Goal: Check status: Check status

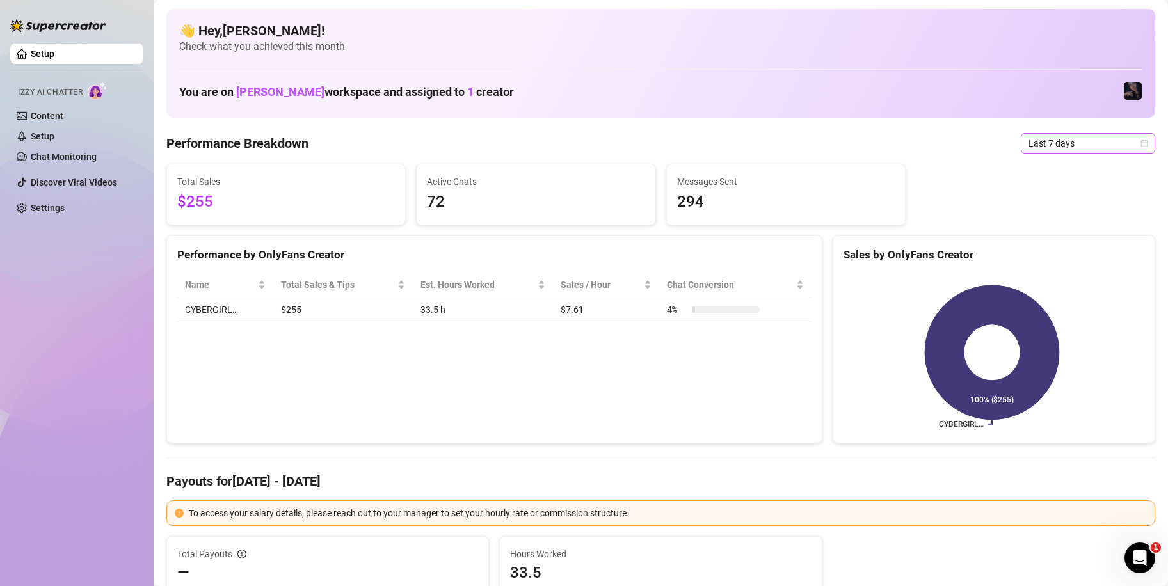
click at [1072, 143] on span "Last 7 days" at bounding box center [1087, 143] width 119 height 19
click at [1066, 243] on div "Custom date" at bounding box center [1076, 251] width 129 height 20
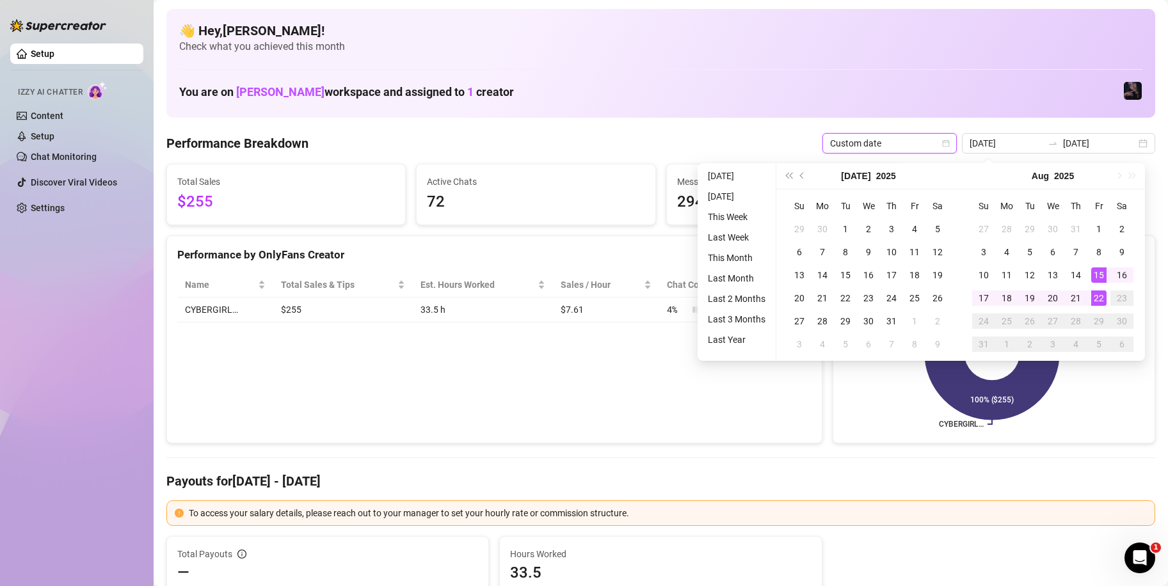
type input "[DATE]"
click at [1097, 299] on div "22" at bounding box center [1098, 297] width 15 height 15
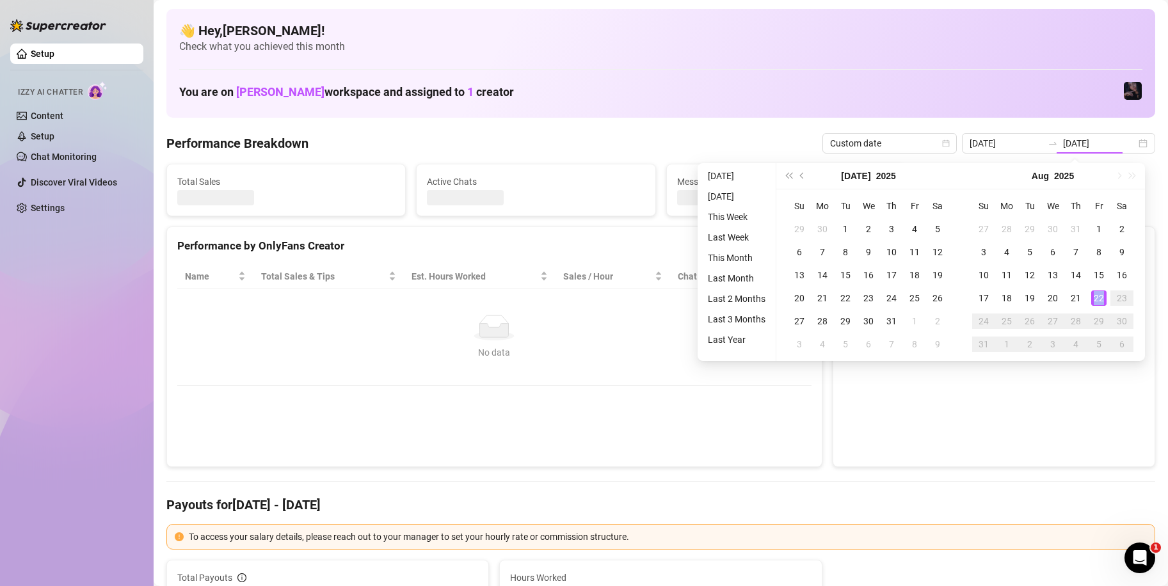
type input "[DATE]"
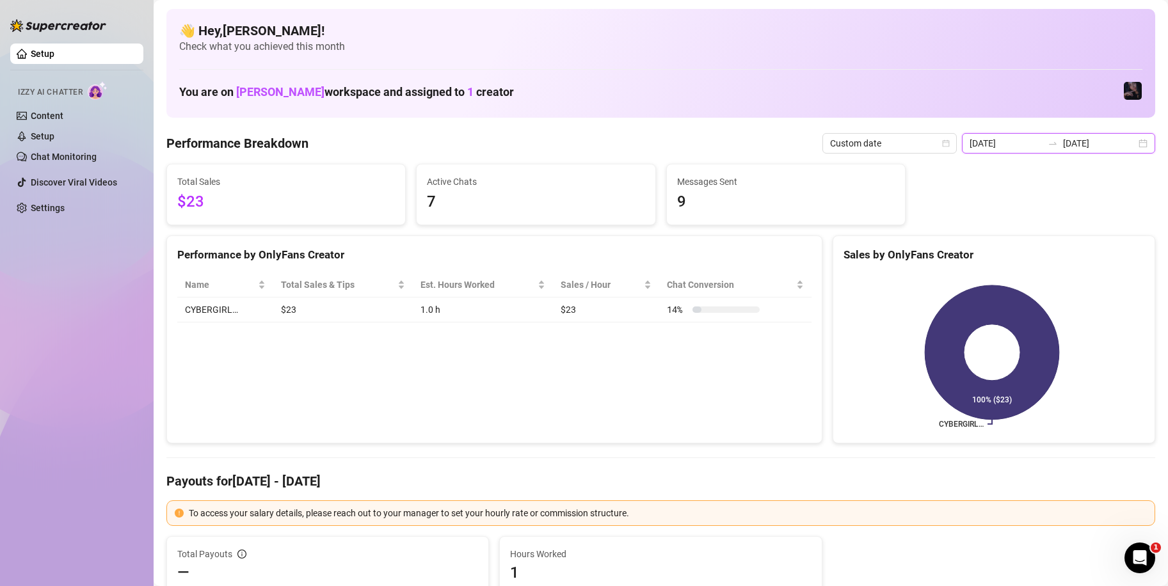
click at [1084, 145] on input "[DATE]" at bounding box center [1099, 143] width 73 height 14
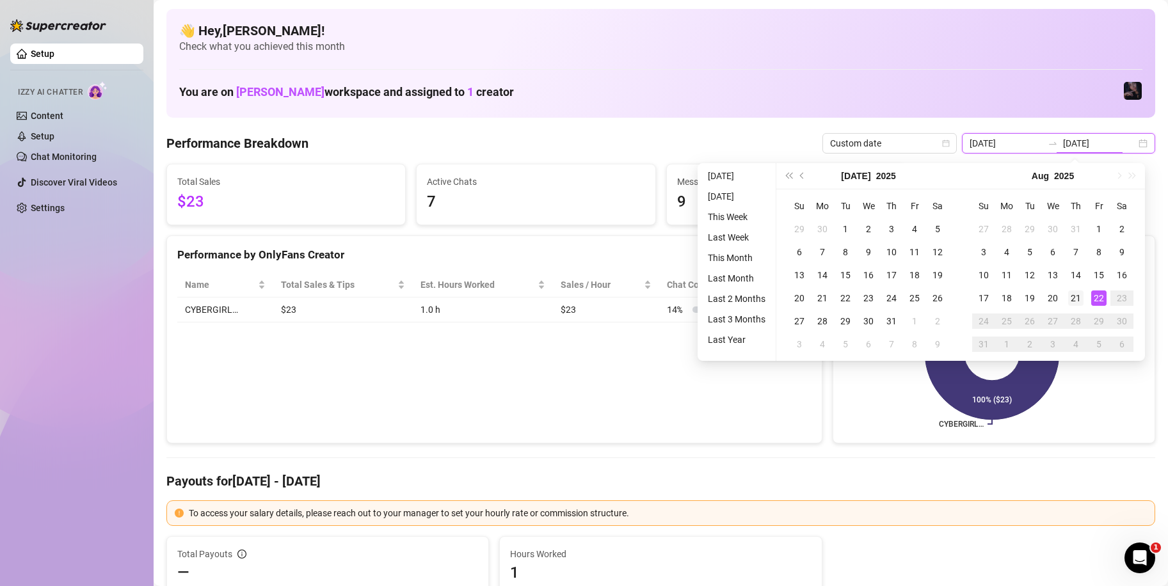
type input "[DATE]"
click at [1079, 303] on div "21" at bounding box center [1075, 297] width 15 height 15
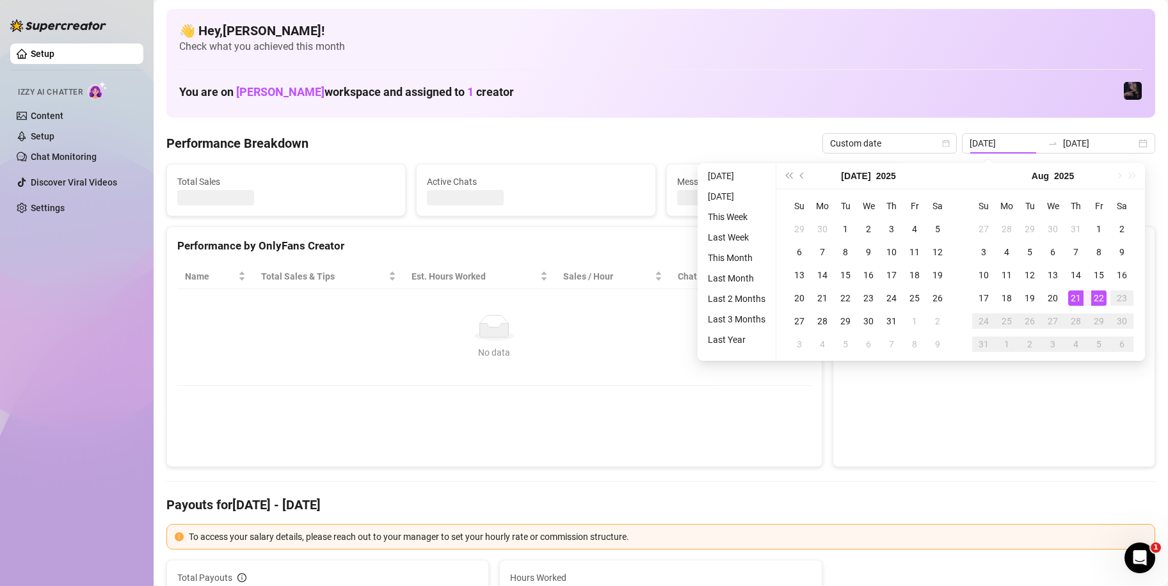
type input "[DATE]"
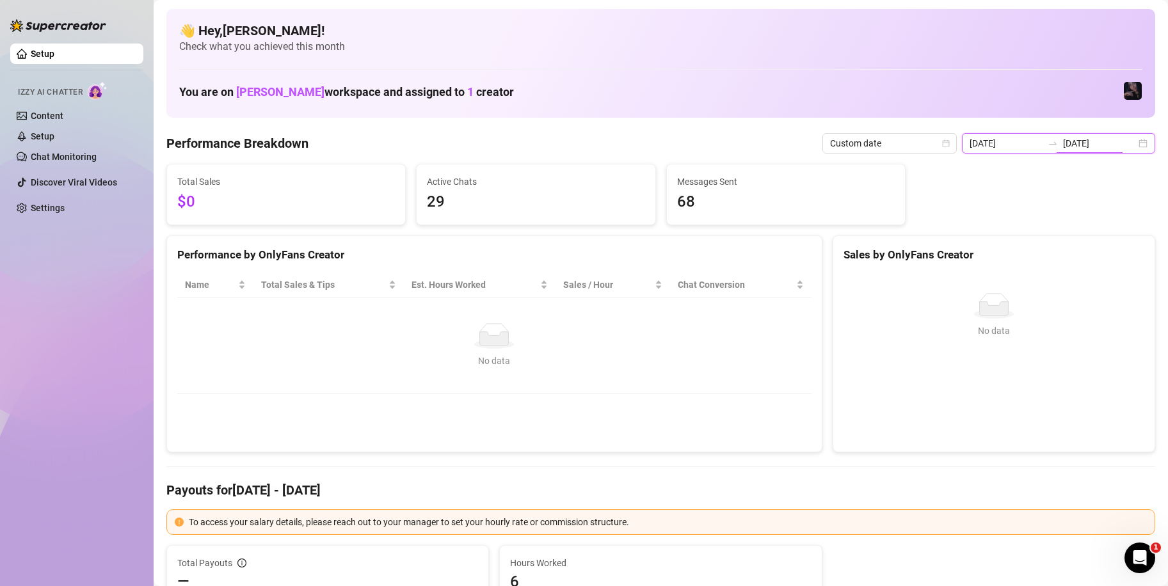
click at [1072, 141] on input "[DATE]" at bounding box center [1099, 143] width 73 height 14
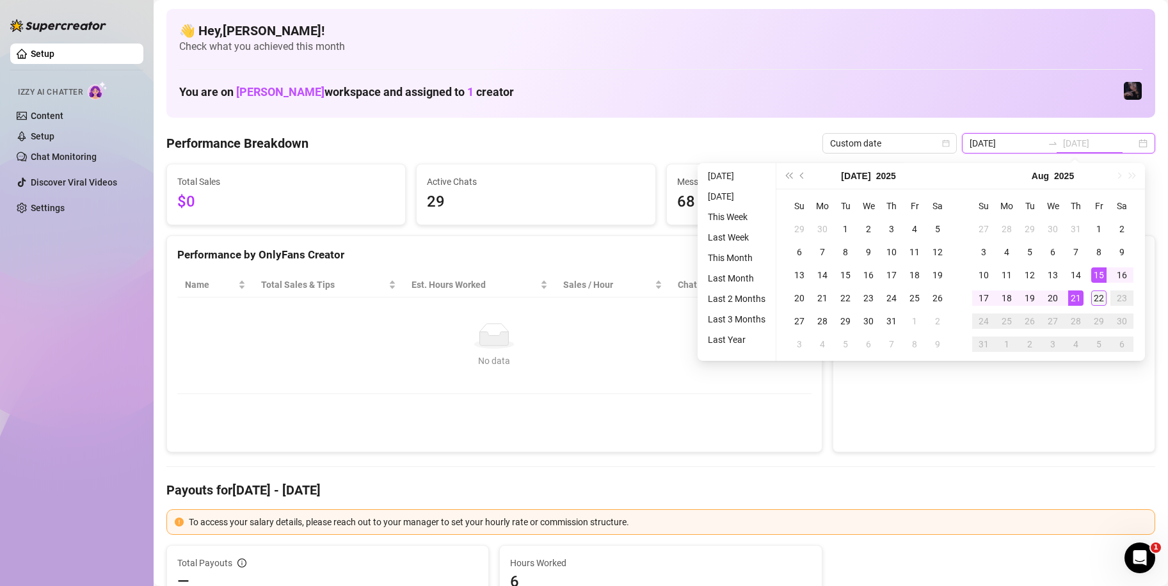
type input "[DATE]"
click at [1097, 294] on div "22" at bounding box center [1098, 297] width 15 height 15
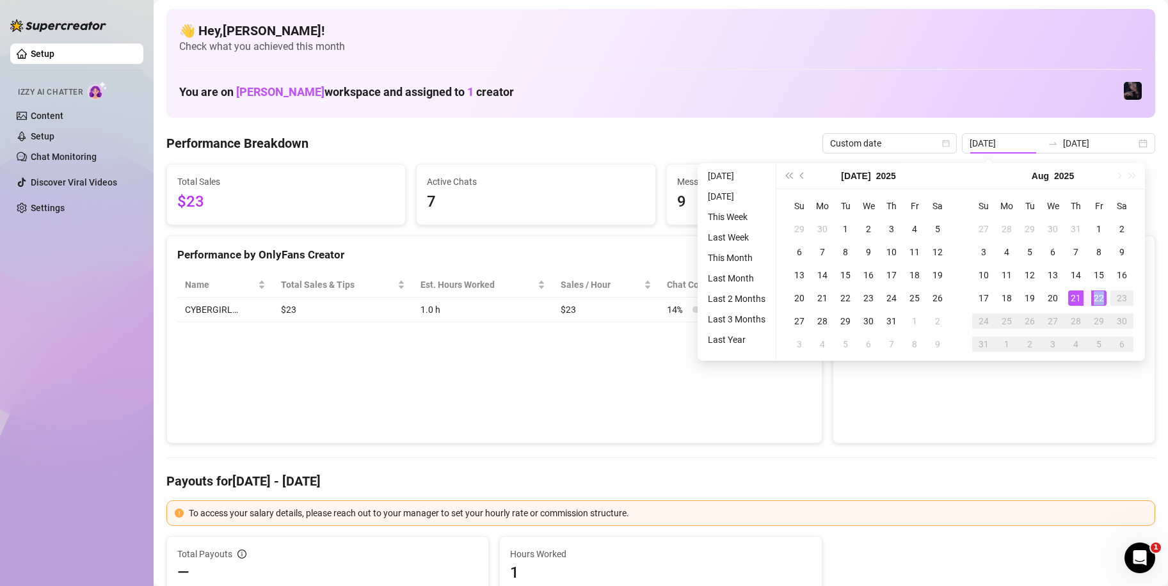
type input "[DATE]"
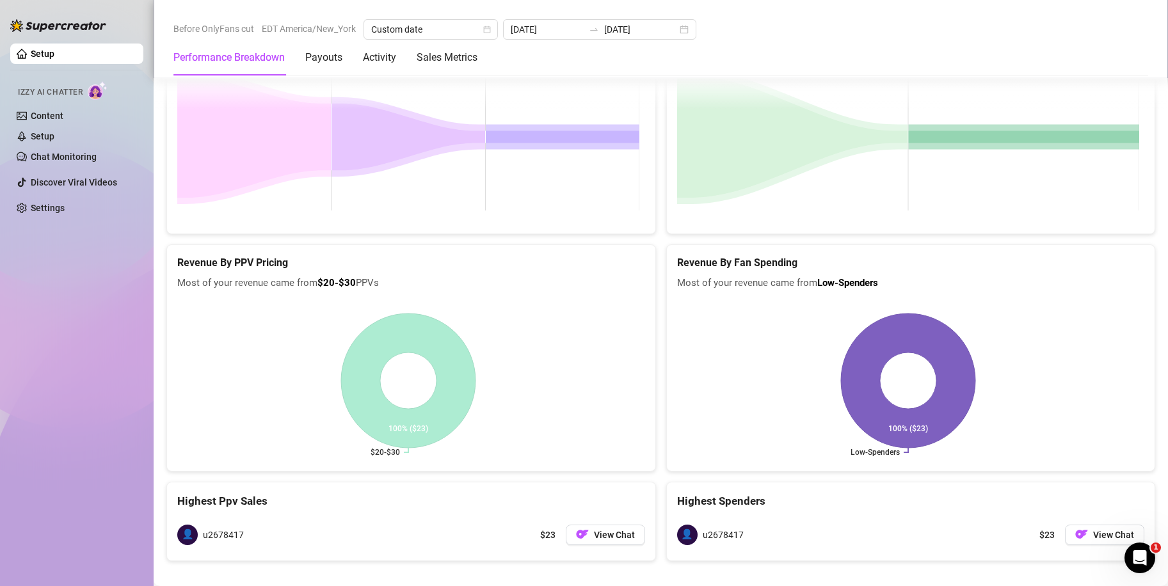
scroll to position [2017, 0]
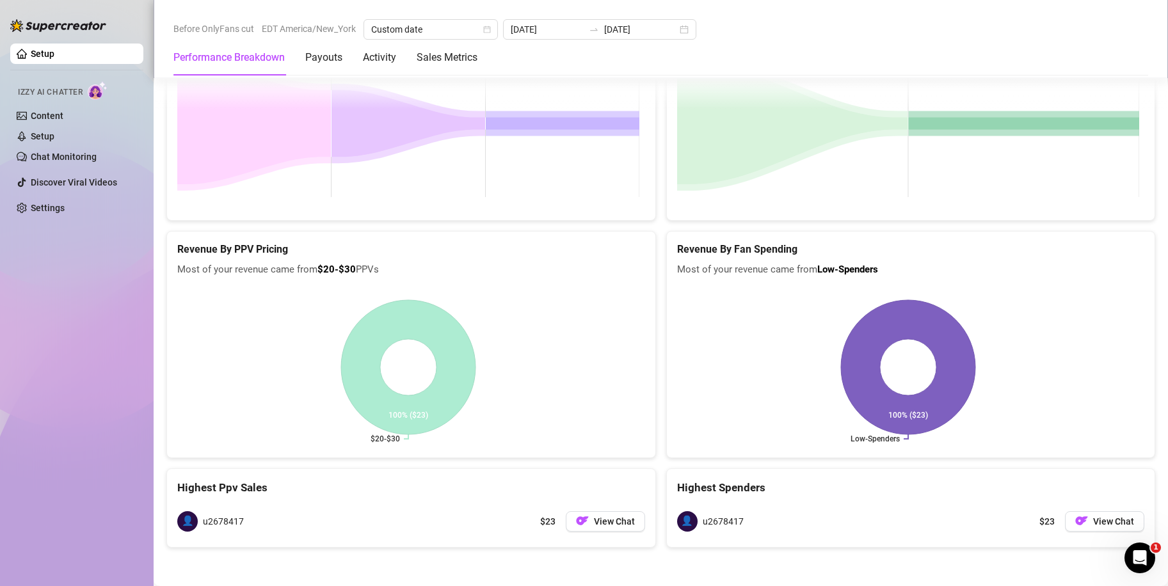
click at [218, 529] on div "👤 u2678417" at bounding box center [210, 521] width 67 height 20
click at [218, 525] on span "u2678417" at bounding box center [223, 521] width 41 height 14
click at [190, 527] on span "👤" at bounding box center [187, 521] width 20 height 20
click at [598, 523] on span "View Chat" at bounding box center [614, 521] width 41 height 10
click at [597, 523] on span "View Chat" at bounding box center [614, 521] width 41 height 10
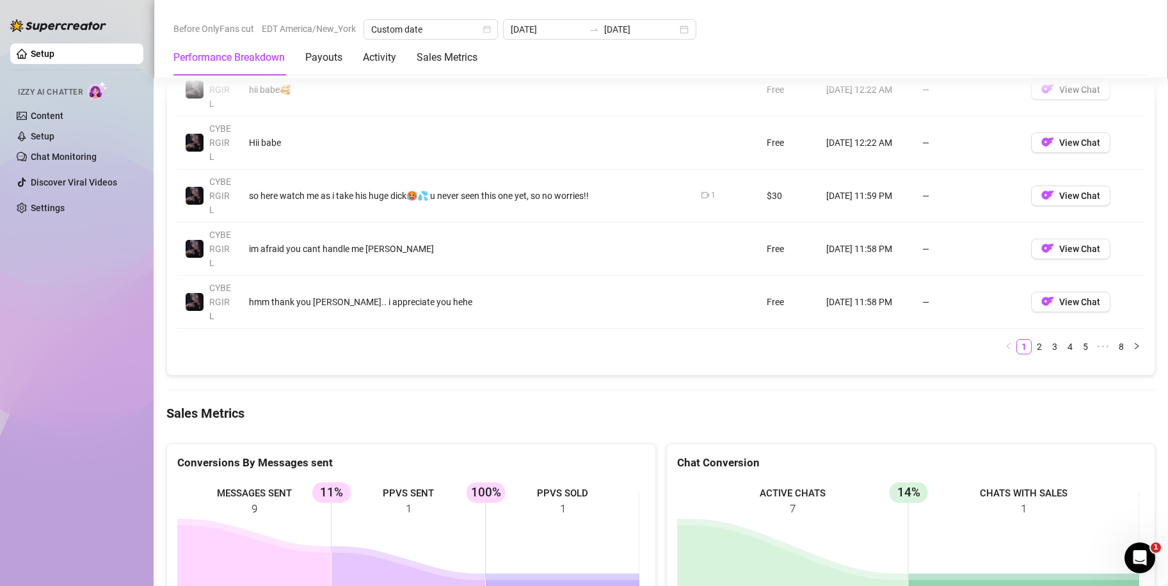
scroll to position [1377, 0]
